Goal: Task Accomplishment & Management: Manage account settings

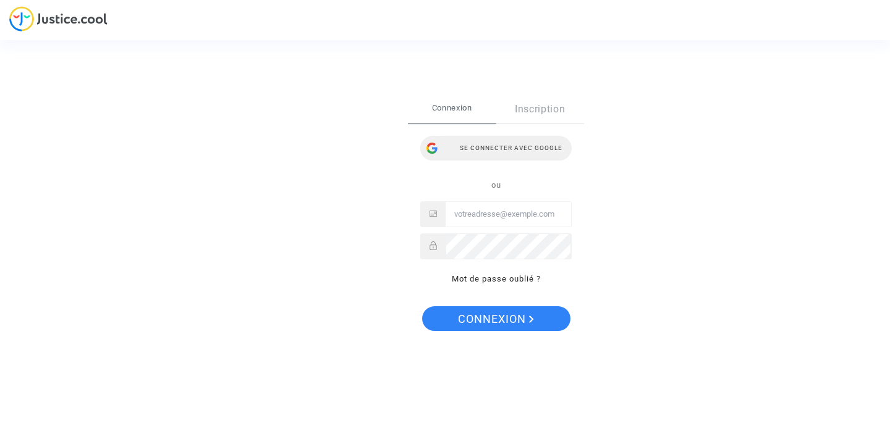
click at [498, 143] on div "Se connecter avec Google" at bounding box center [495, 148] width 151 height 25
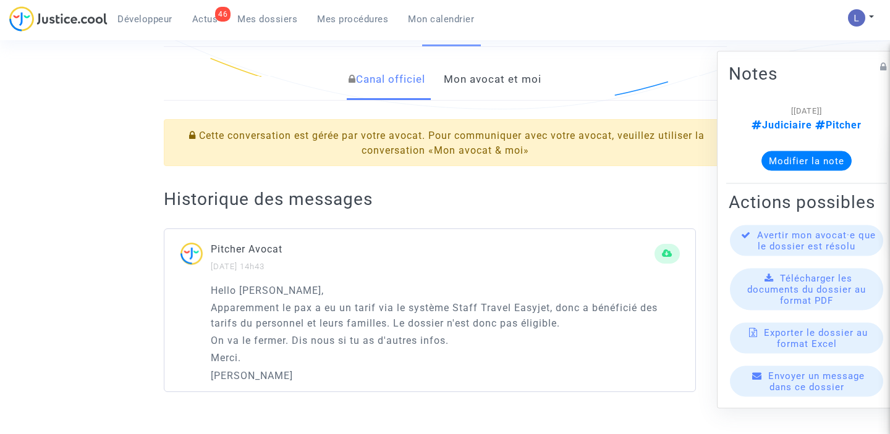
scroll to position [254, 0]
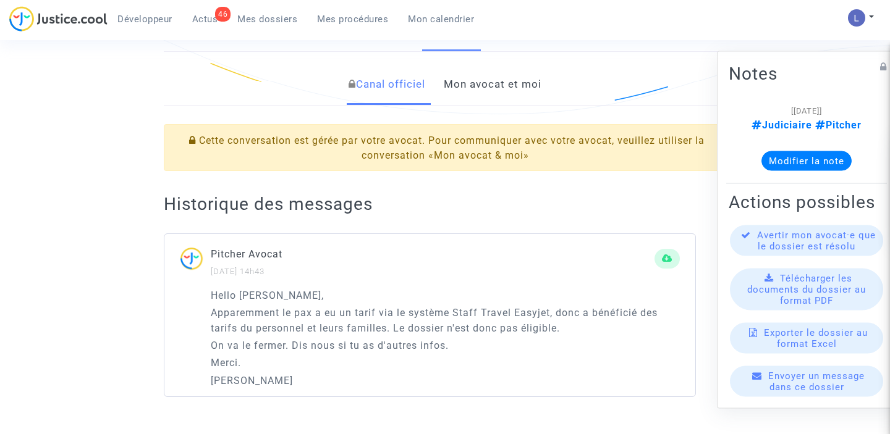
click at [479, 91] on link "Mon avocat et moi" at bounding box center [493, 84] width 98 height 41
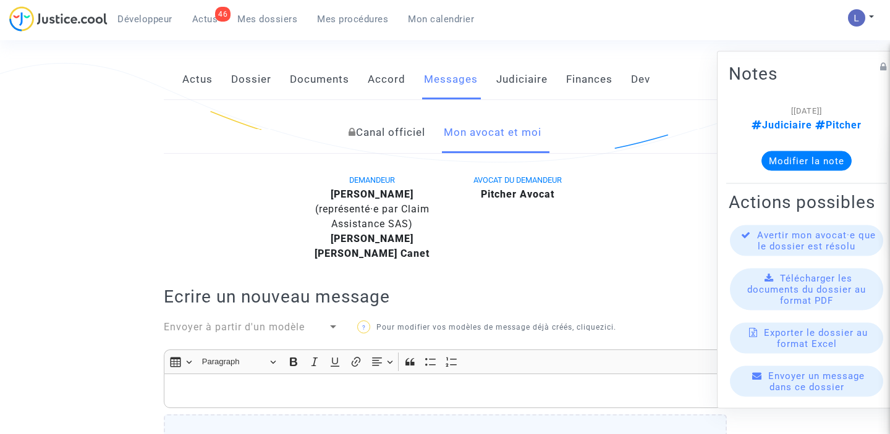
scroll to position [119, 0]
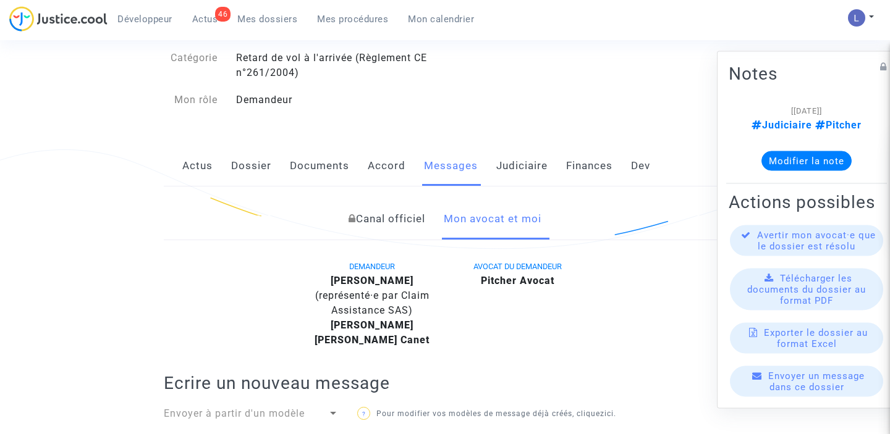
click at [384, 226] on link "Canal officiel" at bounding box center [386, 219] width 77 height 41
